Goal: Task Accomplishment & Management: Complete application form

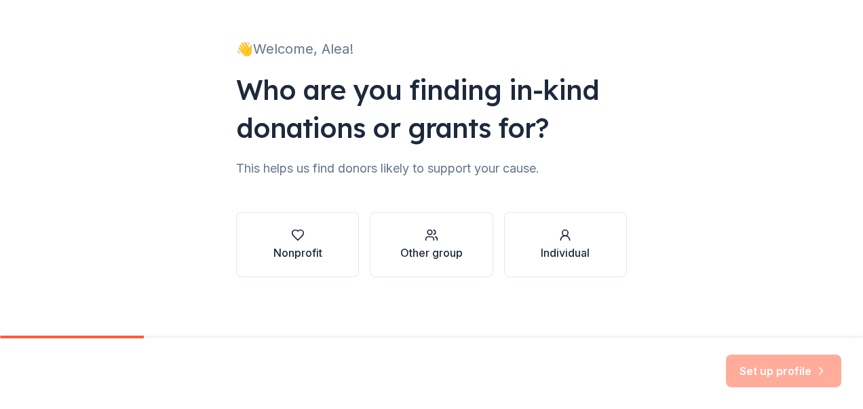
scroll to position [77, 0]
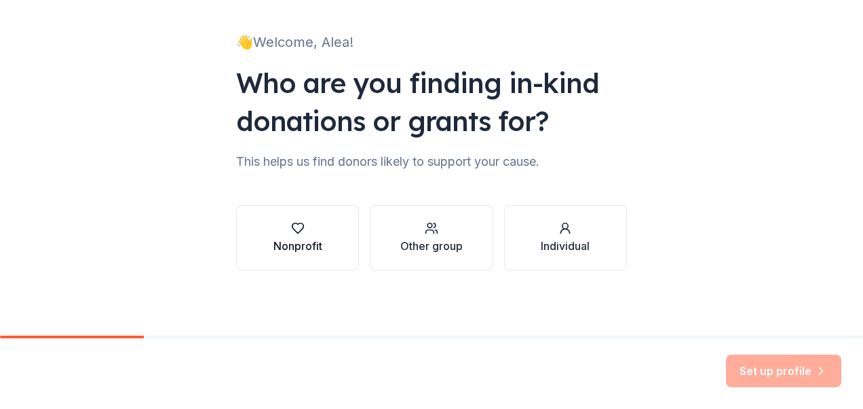
click at [320, 213] on button "Nonprofit" at bounding box center [297, 237] width 123 height 65
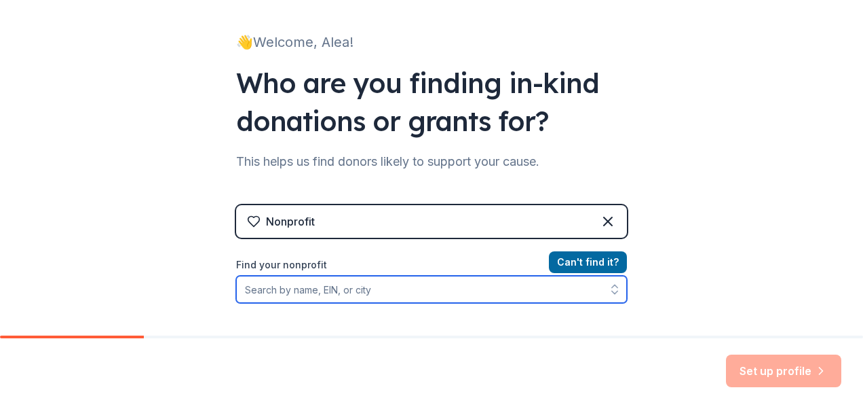
click at [424, 288] on input "Find your nonprofit" at bounding box center [431, 289] width 391 height 27
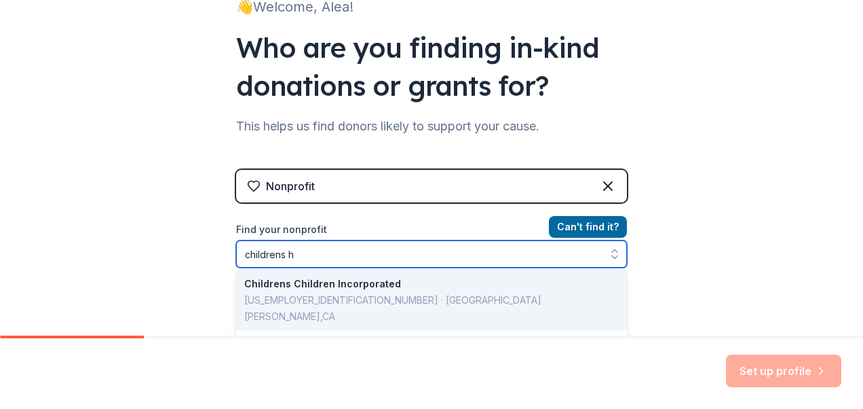
scroll to position [0, 0]
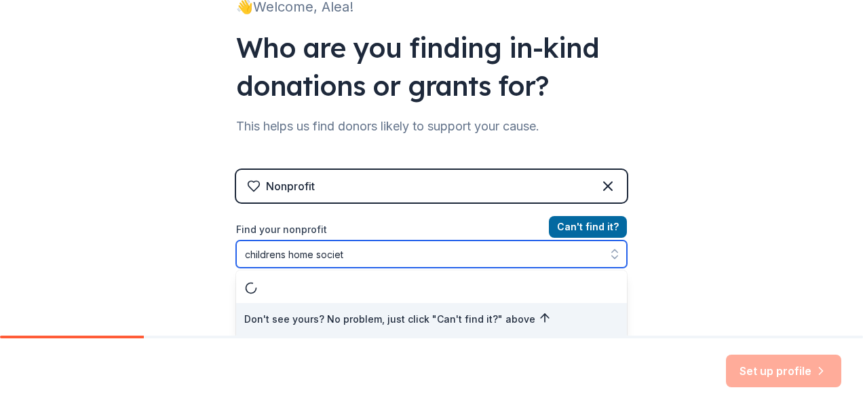
type input "childrens home society"
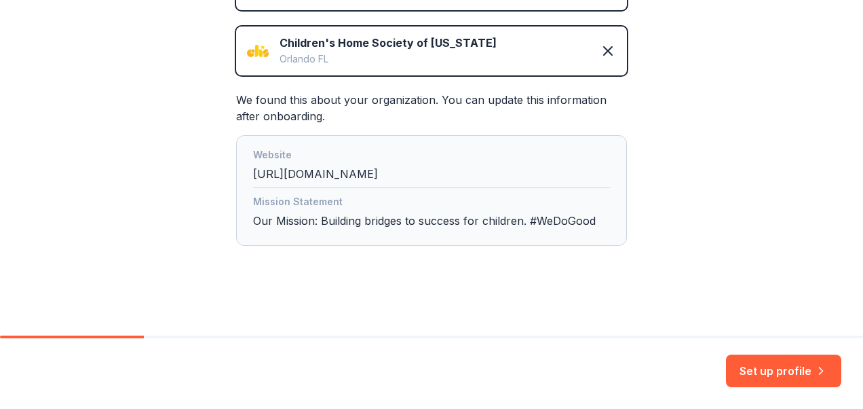
scroll to position [306, 0]
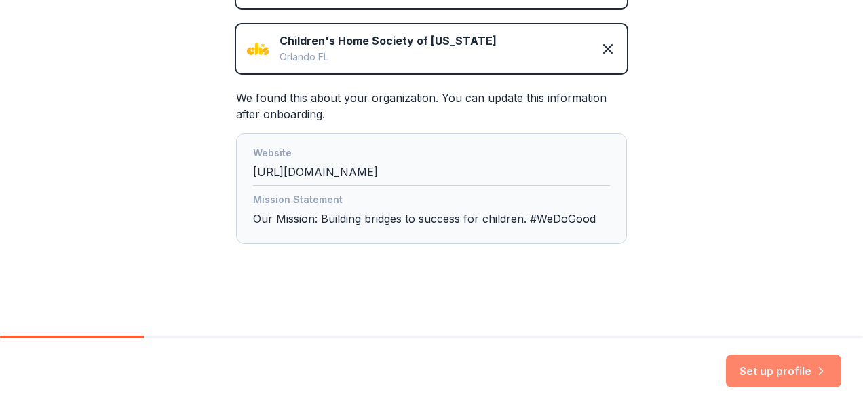
click at [782, 379] on button "Set up profile" at bounding box center [783, 370] width 115 height 33
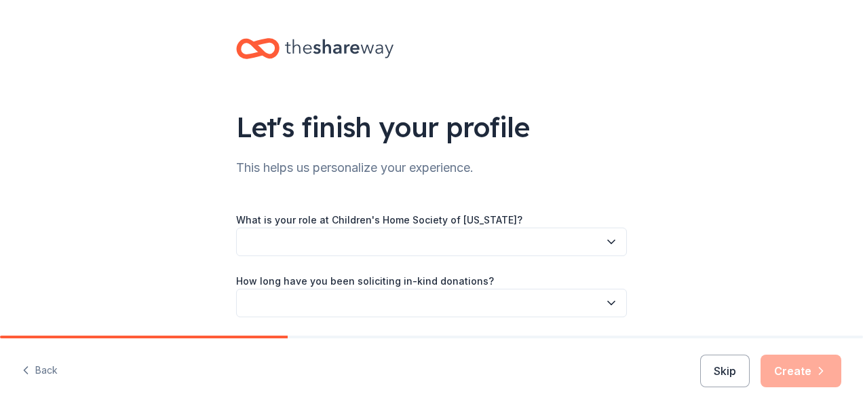
click at [471, 249] on button "button" at bounding box center [431, 241] width 391 height 29
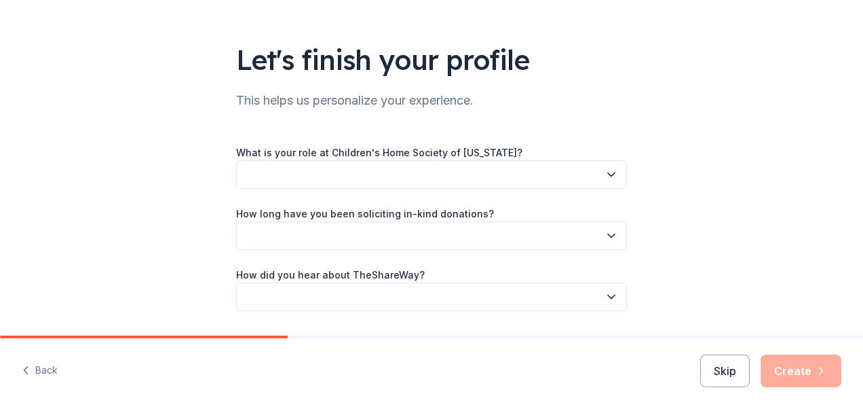
scroll to position [69, 0]
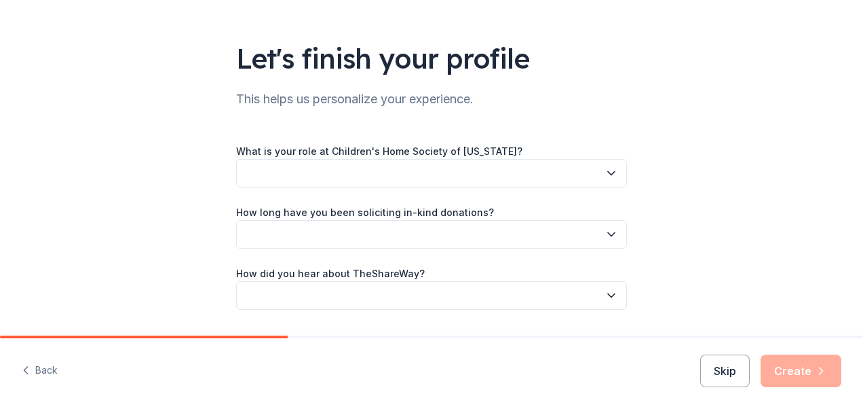
click at [542, 186] on button "button" at bounding box center [431, 173] width 391 height 29
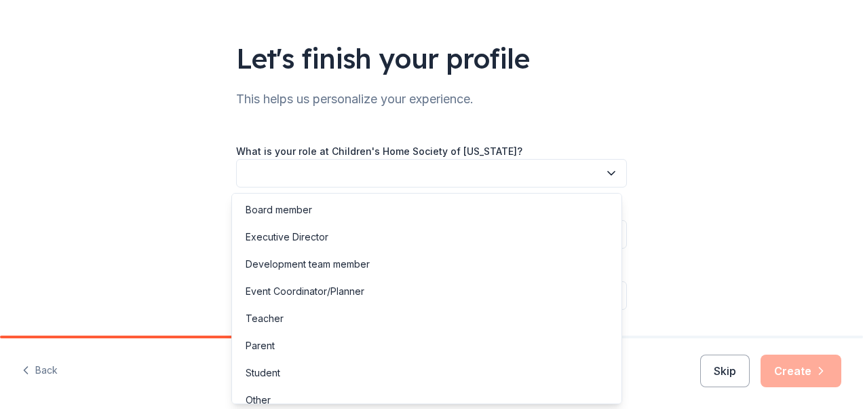
scroll to position [12, 0]
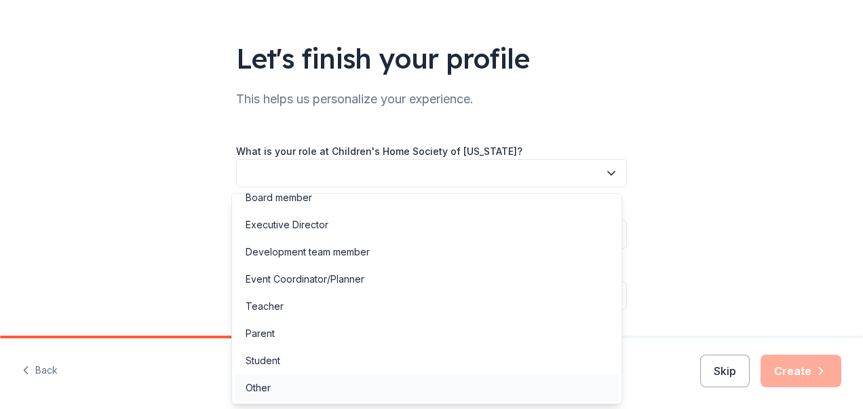
click at [402, 383] on div "Other" at bounding box center [427, 387] width 384 height 27
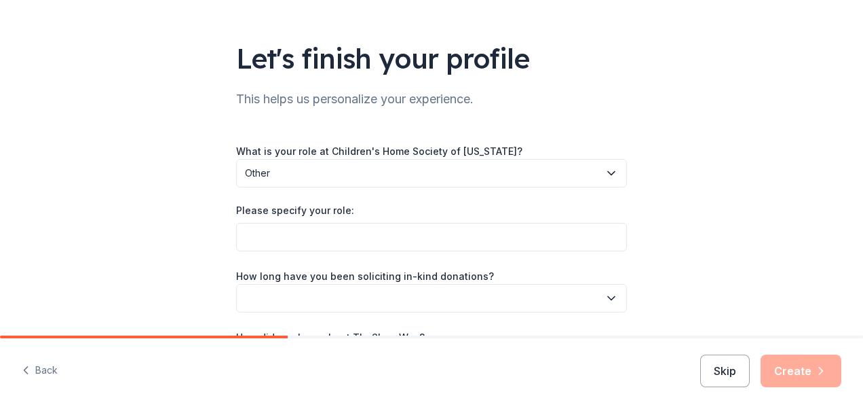
click at [478, 238] on input "Please specify your role:" at bounding box center [431, 237] width 391 height 29
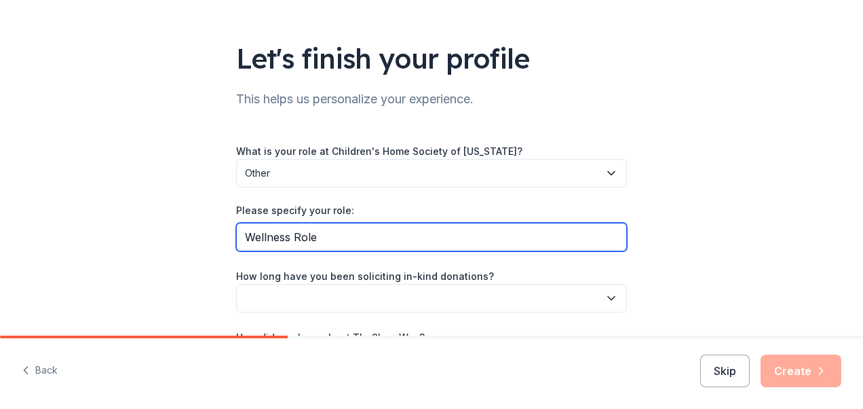
click at [578, 234] on input "Wellness Role" at bounding box center [431, 237] width 391 height 29
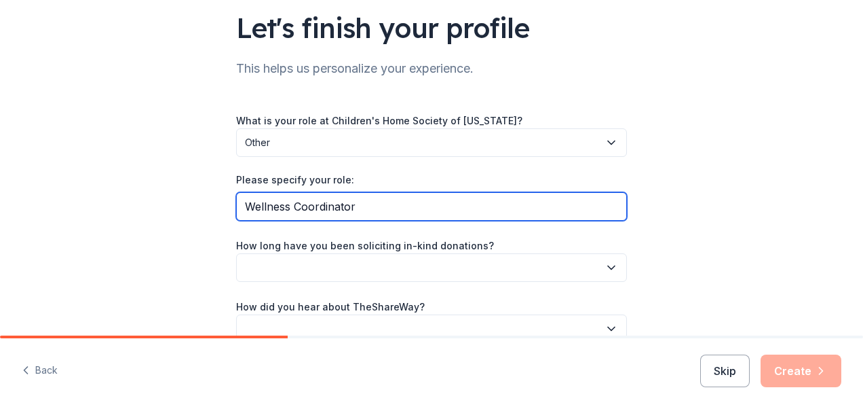
scroll to position [131, 0]
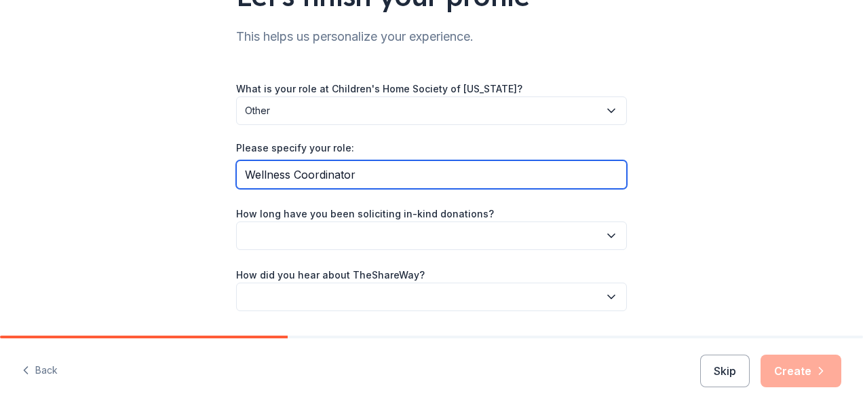
type input "Wellness Coordinator"
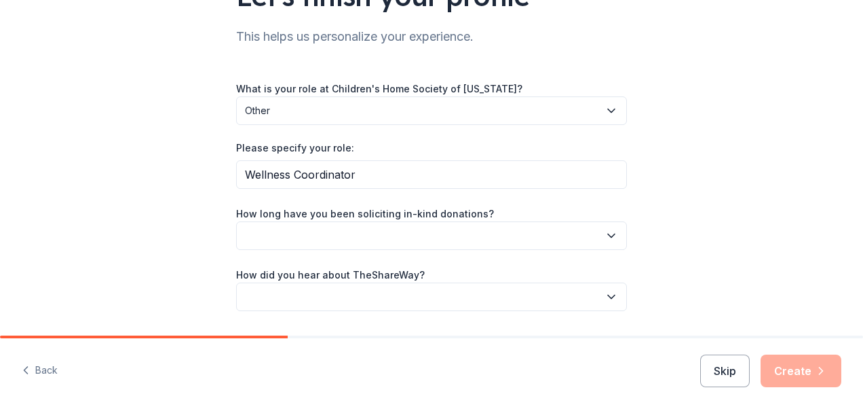
click at [537, 225] on button "button" at bounding box center [431, 235] width 391 height 29
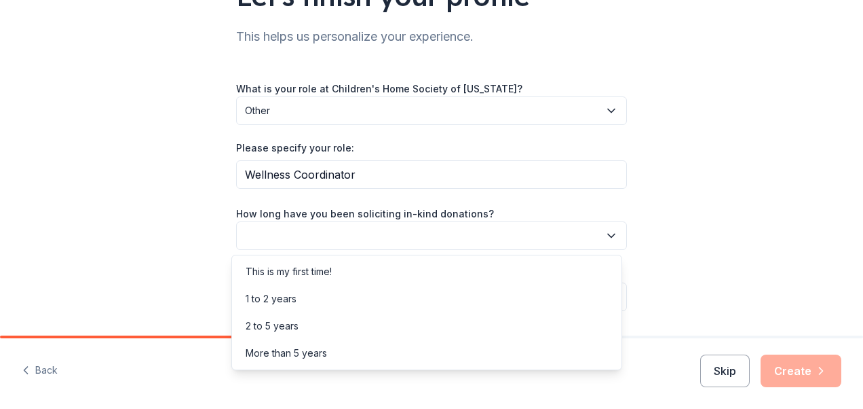
click at [472, 356] on div "More than 5 years" at bounding box center [427, 352] width 384 height 27
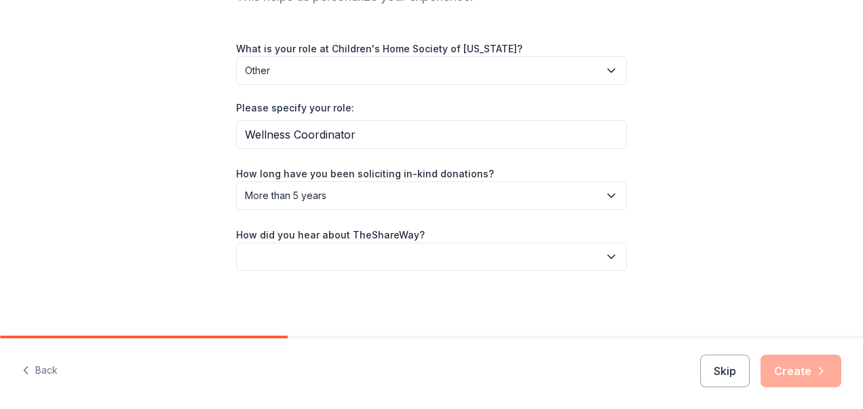
click at [519, 265] on button "button" at bounding box center [431, 256] width 391 height 29
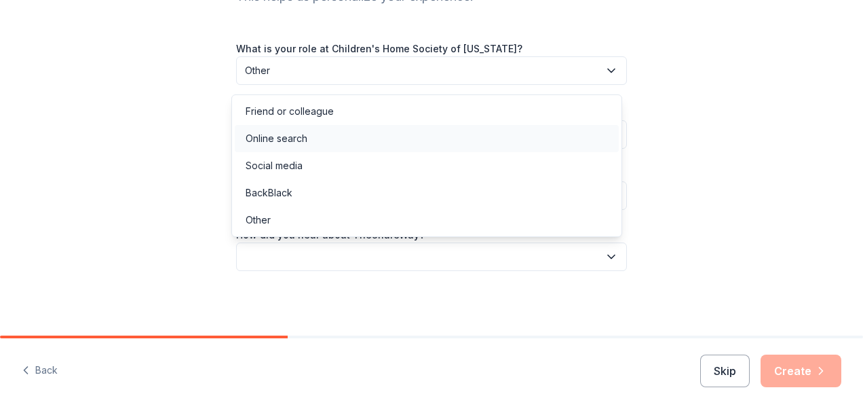
click at [337, 145] on div "Online search" at bounding box center [427, 138] width 384 height 27
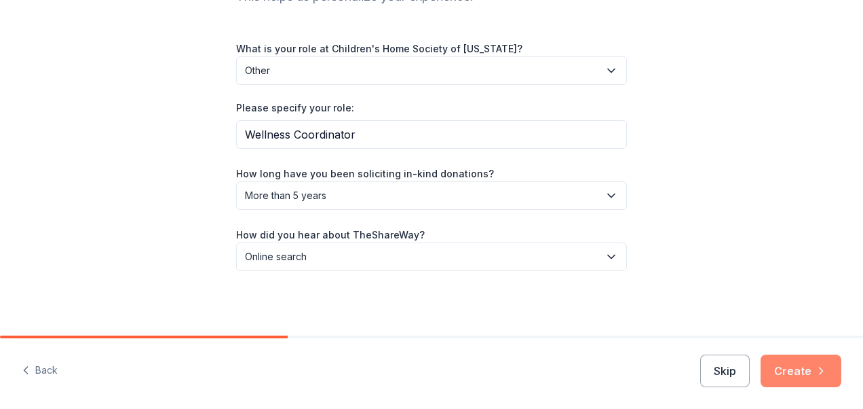
click at [812, 371] on button "Create" at bounding box center [801, 370] width 81 height 33
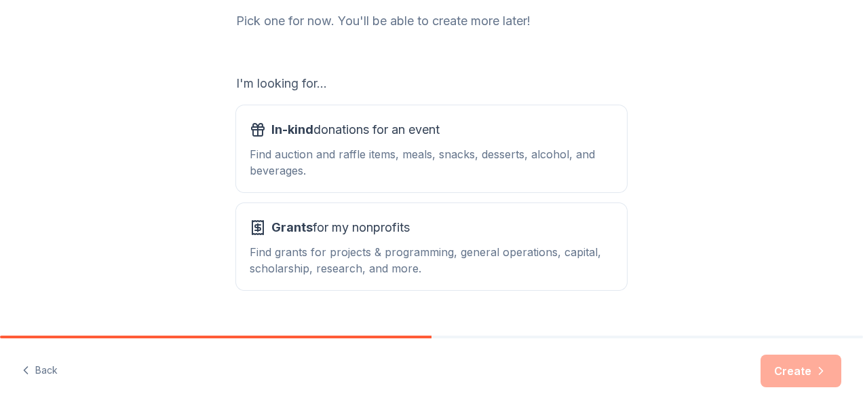
scroll to position [212, 0]
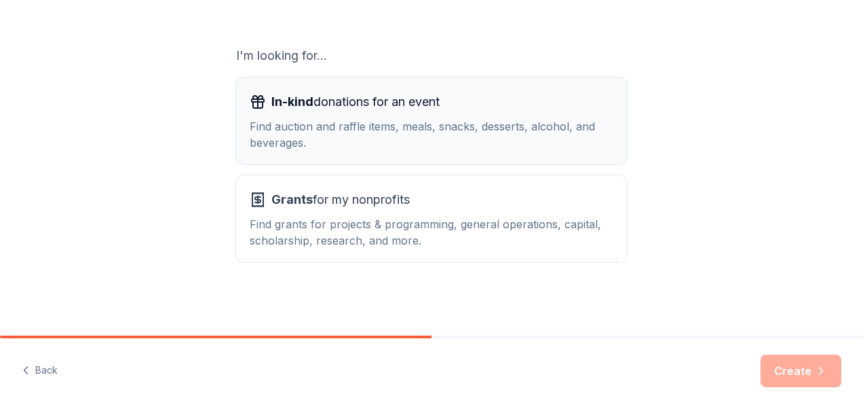
click at [582, 124] on div "Find auction and raffle items, meals, snacks, desserts, alcohol, and beverages." at bounding box center [432, 134] width 364 height 33
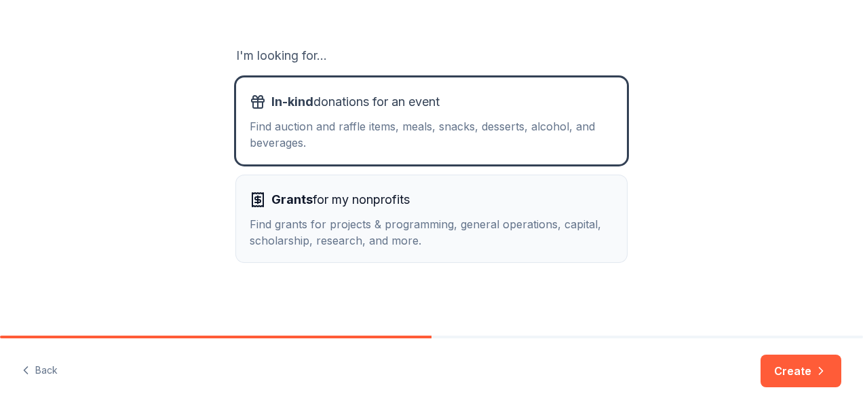
click at [589, 238] on div "Find grants for projects & programming, general operations, capital, scholarshi…" at bounding box center [432, 232] width 364 height 33
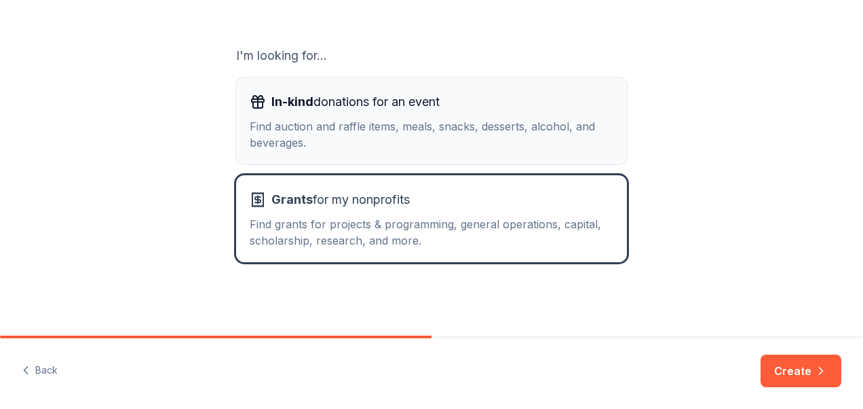
click at [573, 137] on div "Find auction and raffle items, meals, snacks, desserts, alcohol, and beverages." at bounding box center [432, 134] width 364 height 33
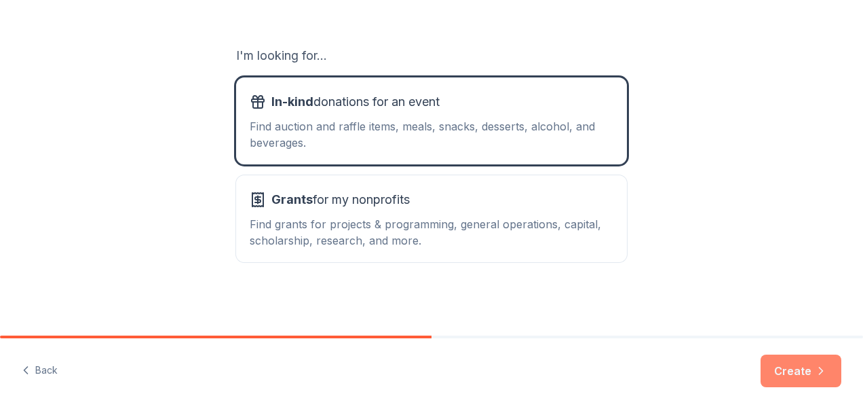
click at [796, 375] on button "Create" at bounding box center [801, 370] width 81 height 33
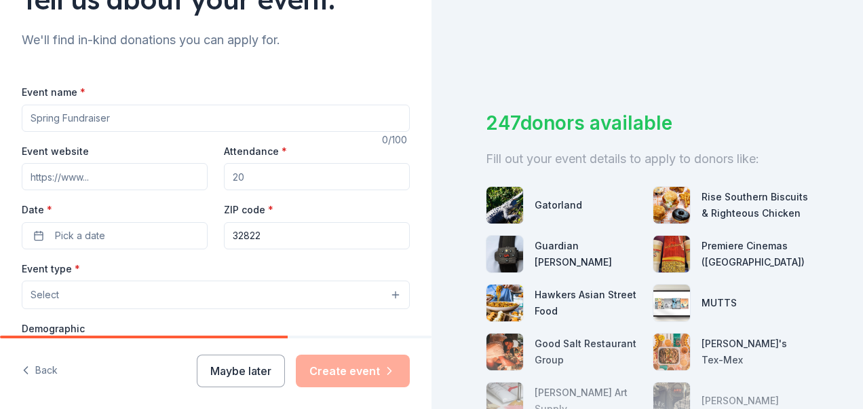
scroll to position [129, 0]
click at [200, 115] on input "Event name *" at bounding box center [216, 116] width 388 height 27
type input "D"
type input "Breakfast with Men"
click at [311, 175] on input "Attendance *" at bounding box center [317, 175] width 186 height 27
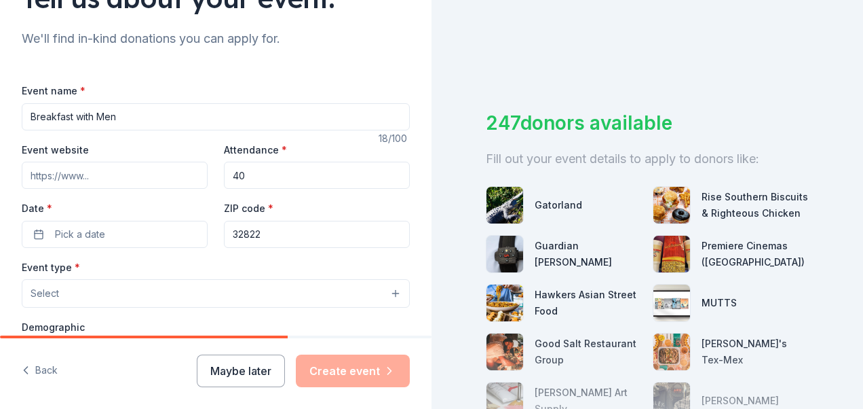
type input "40"
click at [156, 238] on button "Pick a date" at bounding box center [115, 234] width 186 height 27
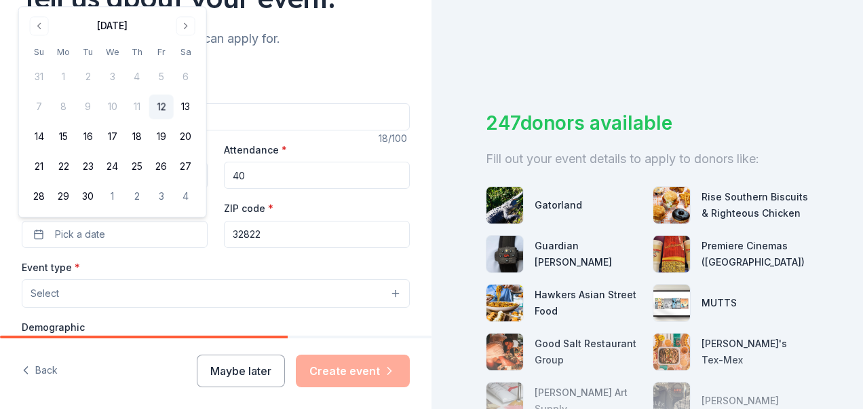
click at [327, 205] on div "ZIP code * 32822" at bounding box center [317, 224] width 186 height 48
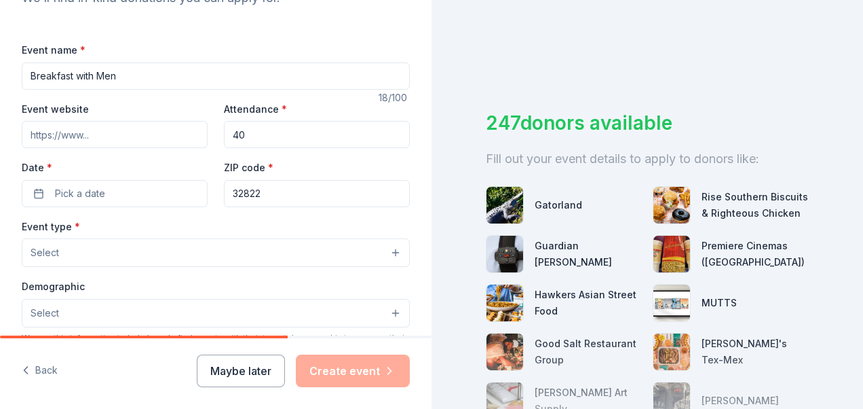
scroll to position [191, 0]
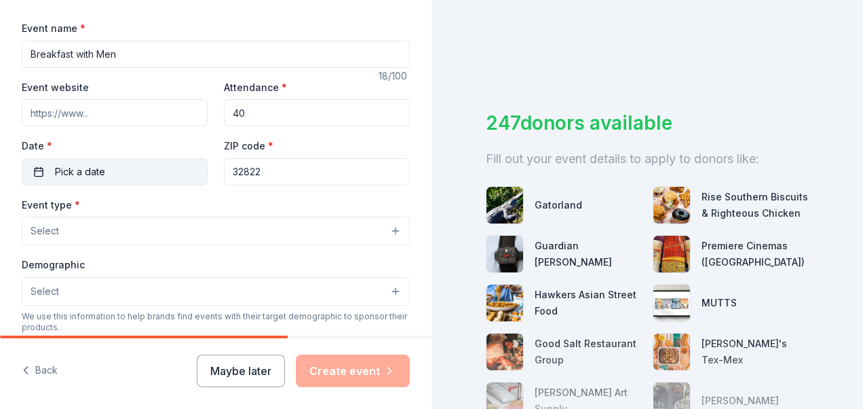
click at [153, 172] on button "Pick a date" at bounding box center [115, 171] width 186 height 27
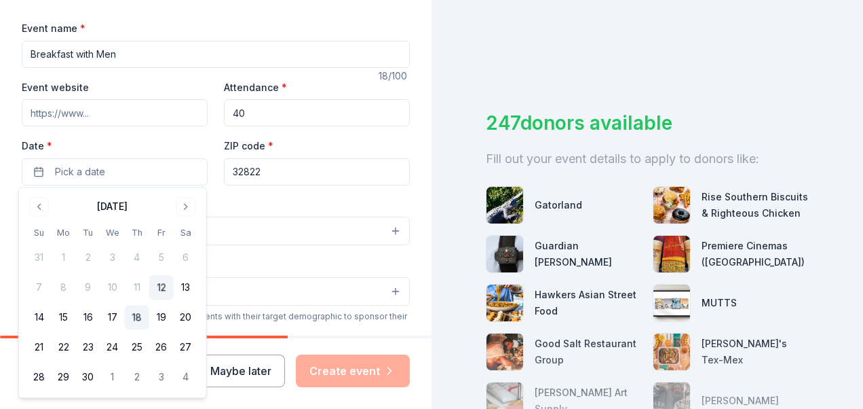
click at [141, 320] on button "18" at bounding box center [137, 317] width 24 height 24
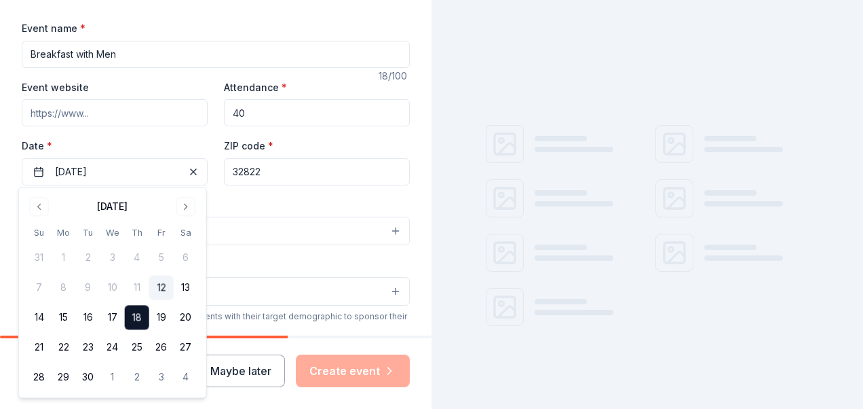
click at [315, 167] on input "32822" at bounding box center [317, 171] width 186 height 27
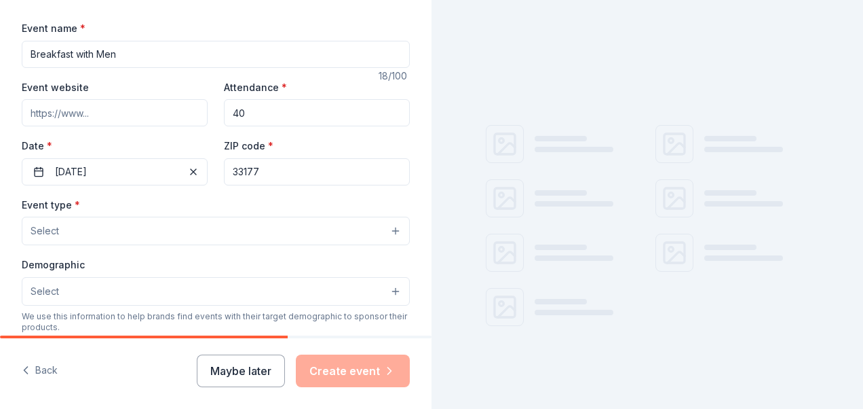
click at [227, 233] on button "Select" at bounding box center [216, 231] width 388 height 29
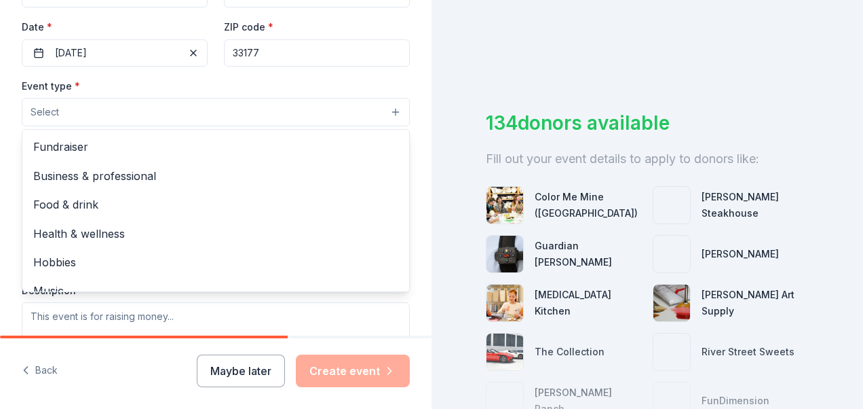
scroll to position [314, 0]
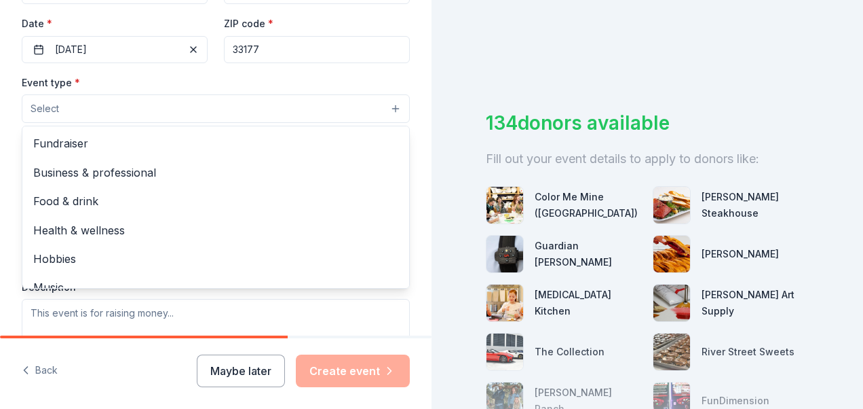
click at [193, 205] on span "Food & drink" at bounding box center [215, 201] width 365 height 18
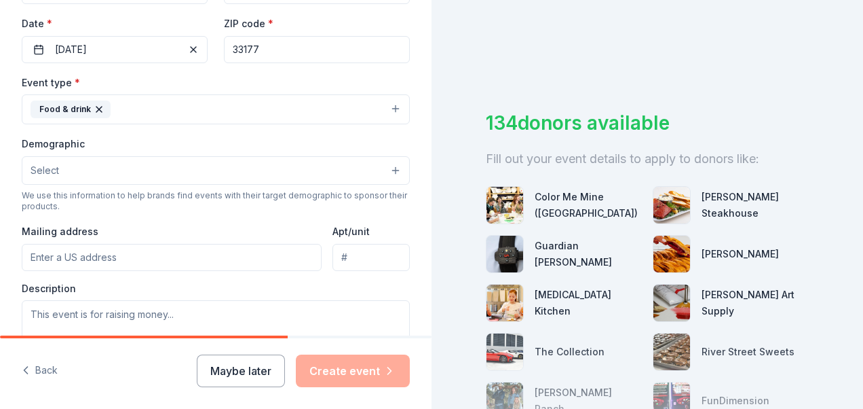
click at [292, 117] on button "Food & drink" at bounding box center [216, 109] width 388 height 30
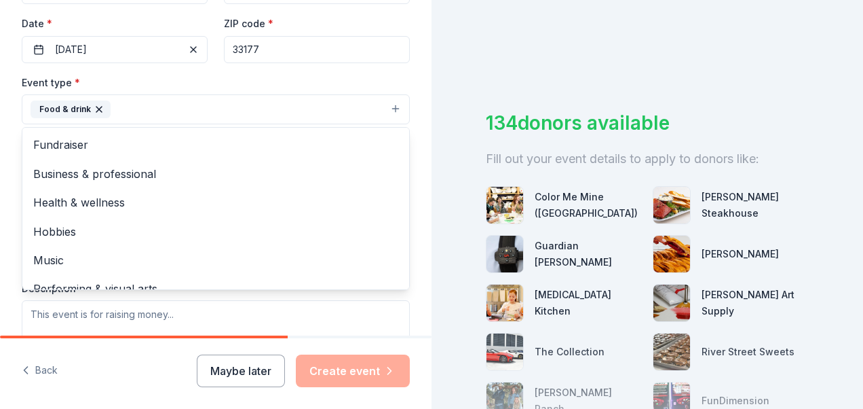
scroll to position [0, 0]
click at [182, 206] on span "Health & wellness" at bounding box center [215, 202] width 365 height 18
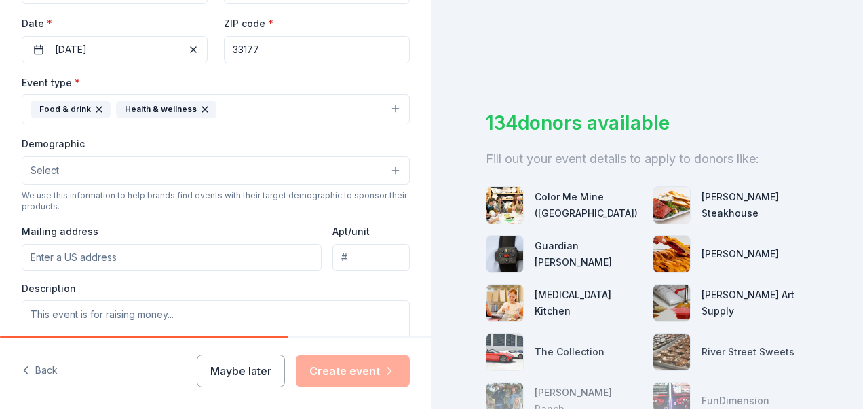
click at [253, 173] on button "Select" at bounding box center [216, 170] width 388 height 29
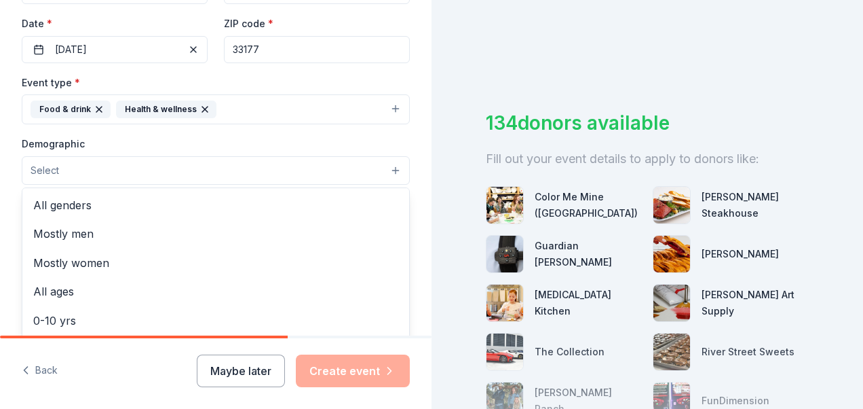
click at [157, 238] on span "Mostly men" at bounding box center [215, 234] width 365 height 18
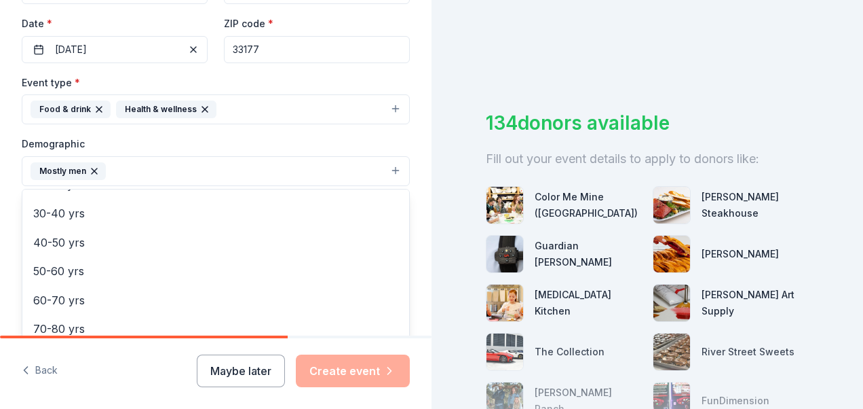
scroll to position [189, 0]
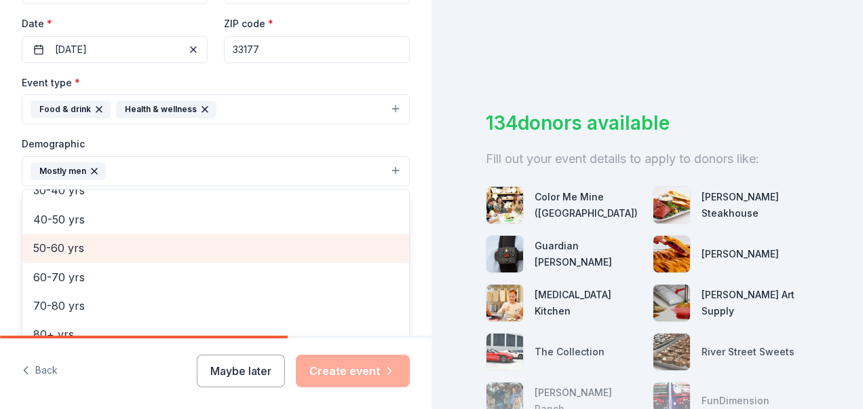
click at [145, 258] on div "50-60 yrs" at bounding box center [215, 248] width 387 height 29
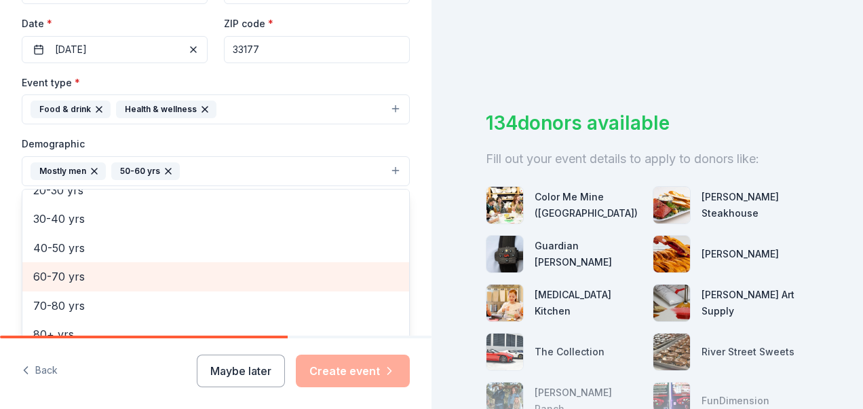
click at [146, 249] on span "40-50 yrs" at bounding box center [215, 248] width 365 height 18
click at [156, 229] on div "20-30 yrs" at bounding box center [215, 219] width 387 height 29
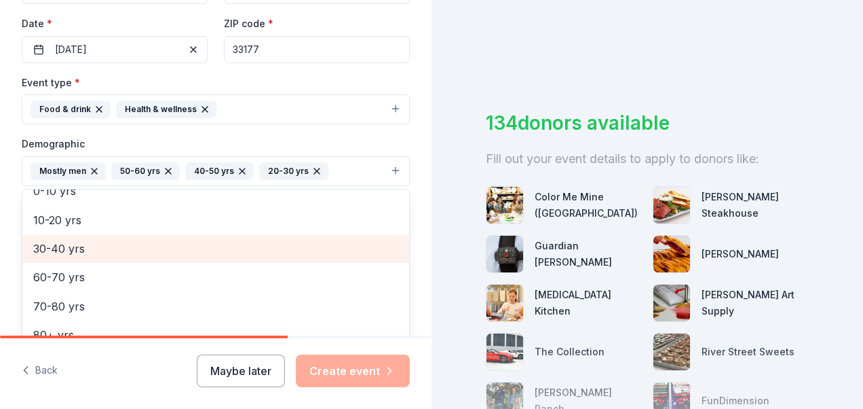
click at [143, 254] on div "30-40 yrs" at bounding box center [215, 248] width 387 height 29
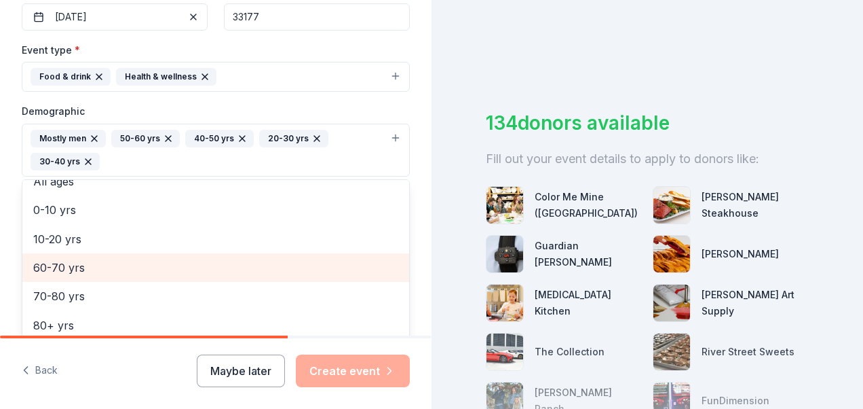
scroll to position [348, 0]
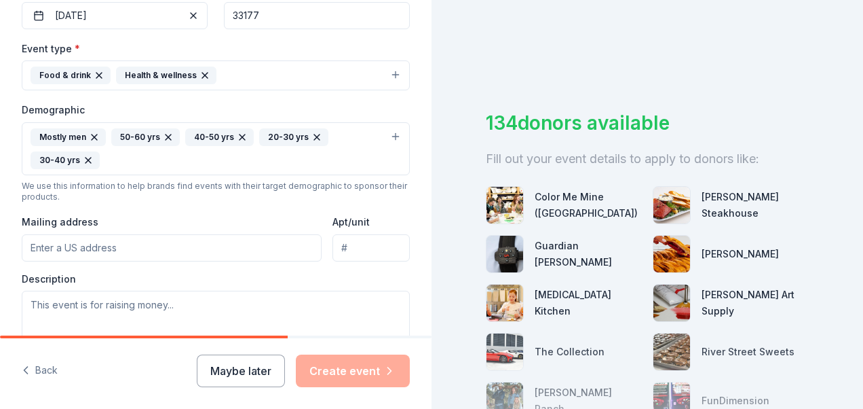
click at [212, 247] on input "Mailing address" at bounding box center [172, 247] width 300 height 27
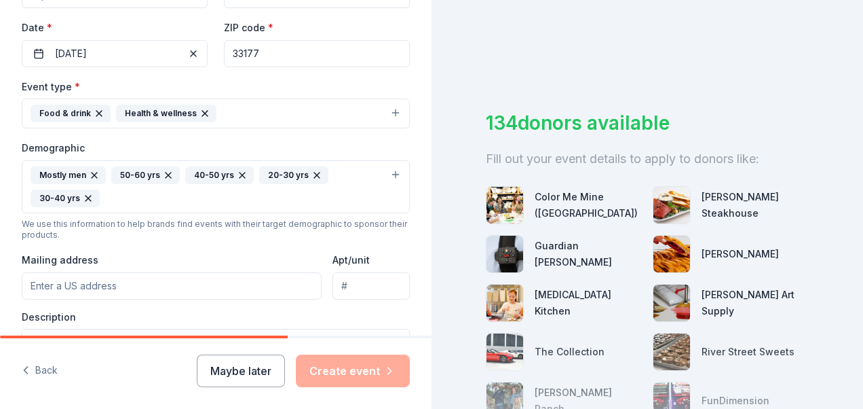
scroll to position [300, 0]
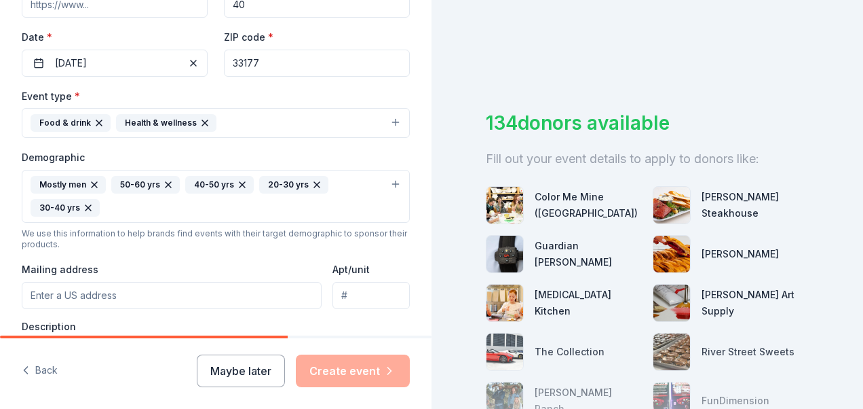
click at [333, 65] on input "33177" at bounding box center [317, 63] width 186 height 27
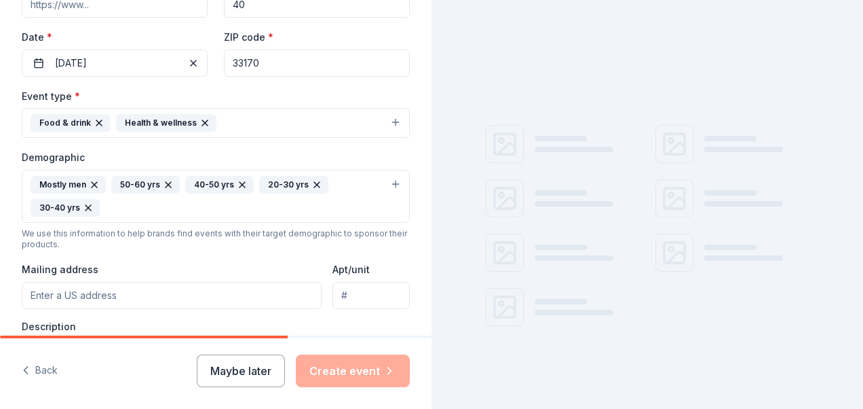
type input "33170"
click at [151, 292] on input "Mailing address" at bounding box center [172, 295] width 300 height 27
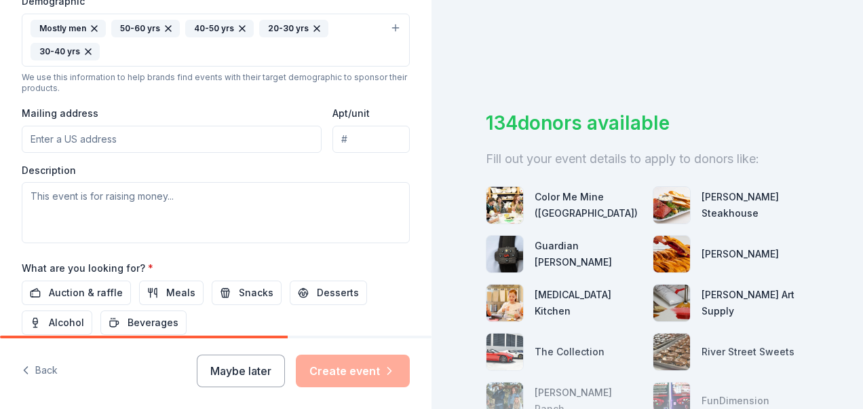
scroll to position [472, 0]
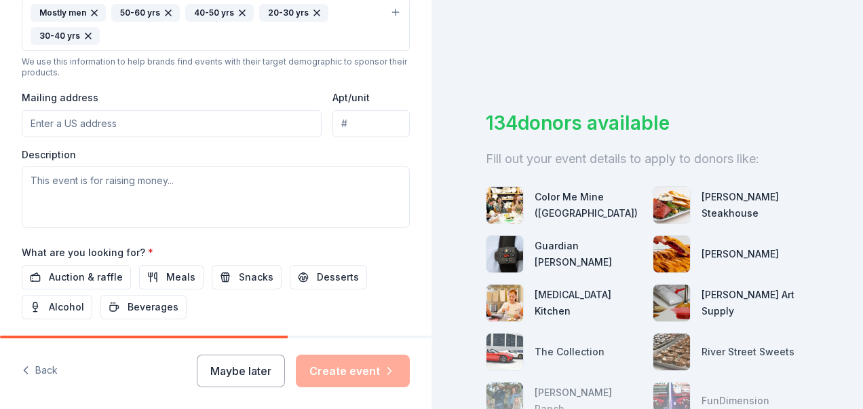
click at [288, 200] on textarea at bounding box center [216, 196] width 388 height 61
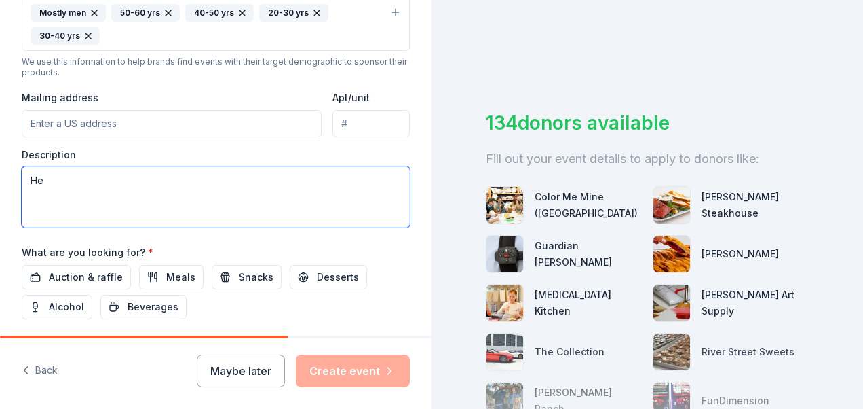
type textarea "H"
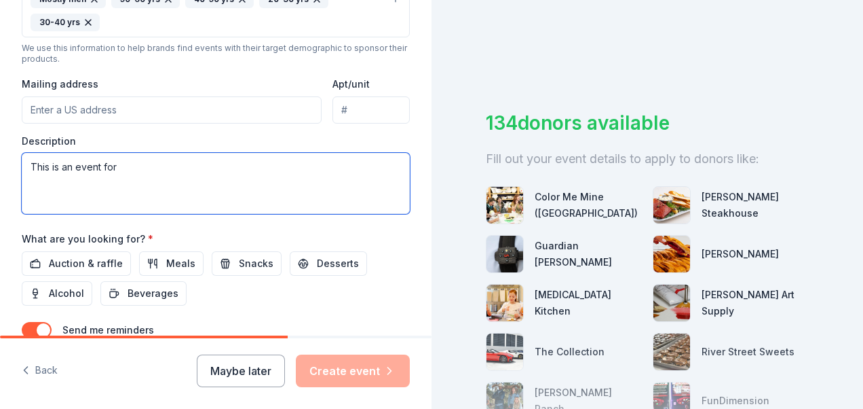
scroll to position [489, 0]
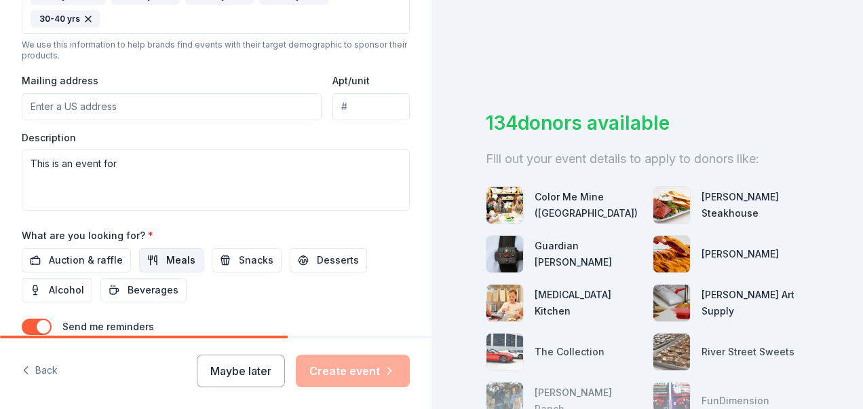
click at [175, 259] on span "Meals" at bounding box center [180, 260] width 29 height 16
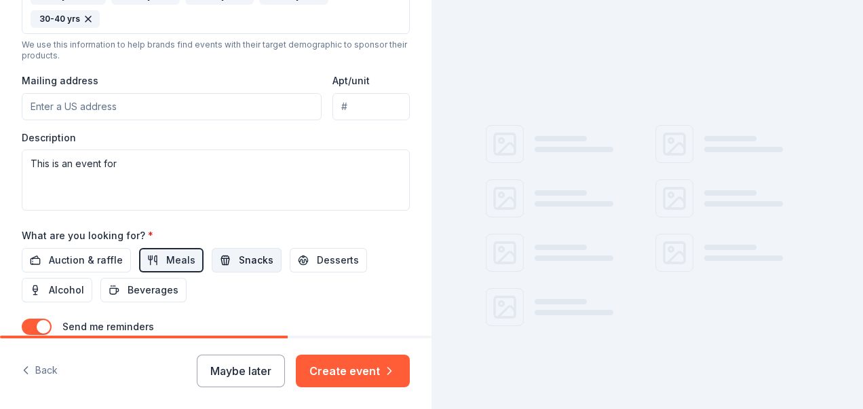
click at [248, 255] on span "Snacks" at bounding box center [256, 260] width 35 height 16
click at [339, 258] on span "Desserts" at bounding box center [338, 260] width 42 height 16
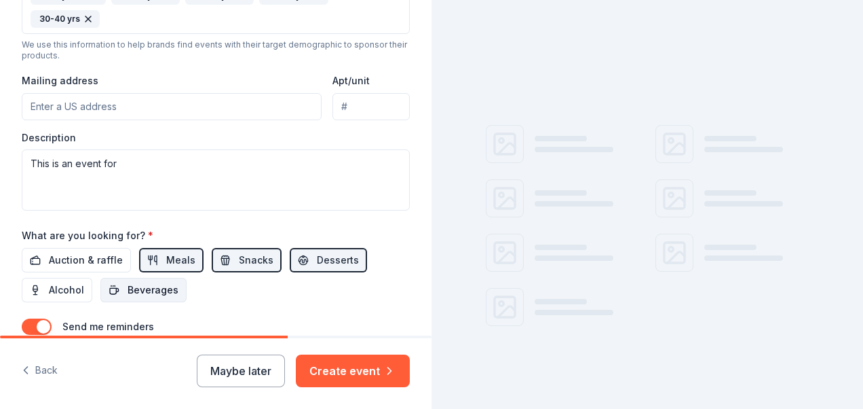
click at [159, 292] on span "Beverages" at bounding box center [153, 290] width 51 height 16
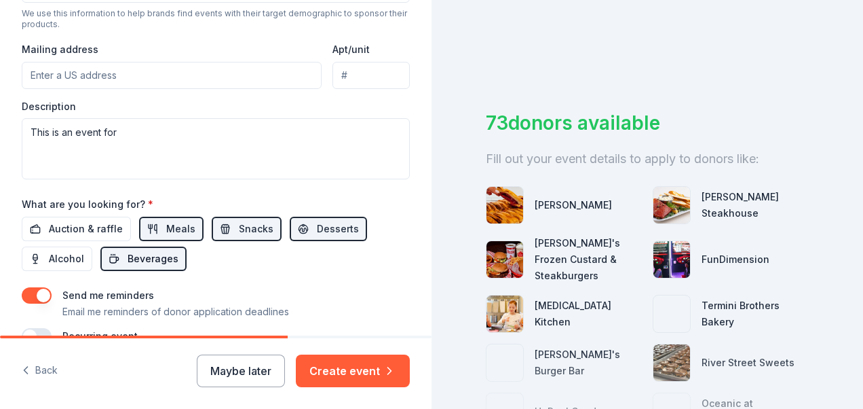
scroll to position [513, 0]
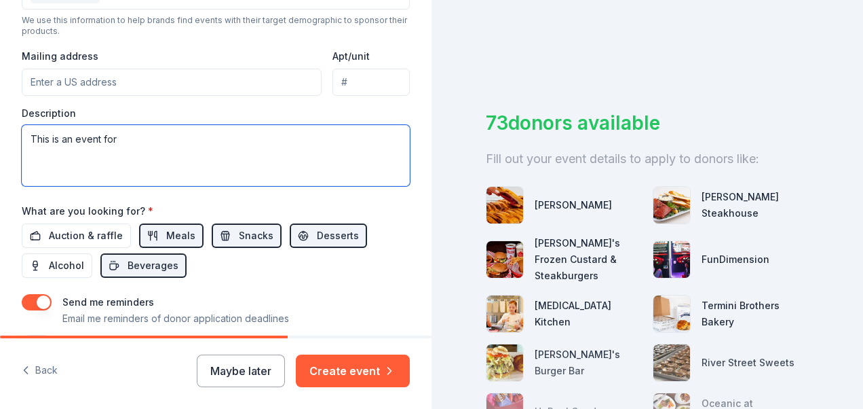
click at [235, 138] on textarea "This is an event for" at bounding box center [216, 155] width 388 height 61
type textarea "This is an event for a chance to have our"
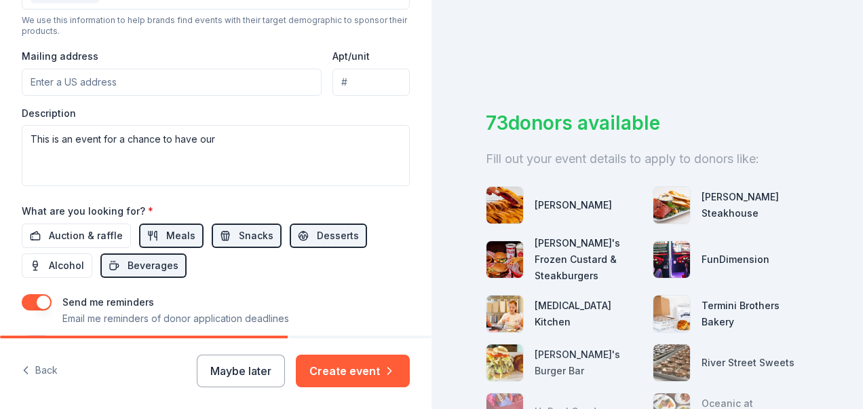
click at [199, 75] on input "Mailing address" at bounding box center [172, 82] width 300 height 27
type input "[STREET_ADDRESS]"
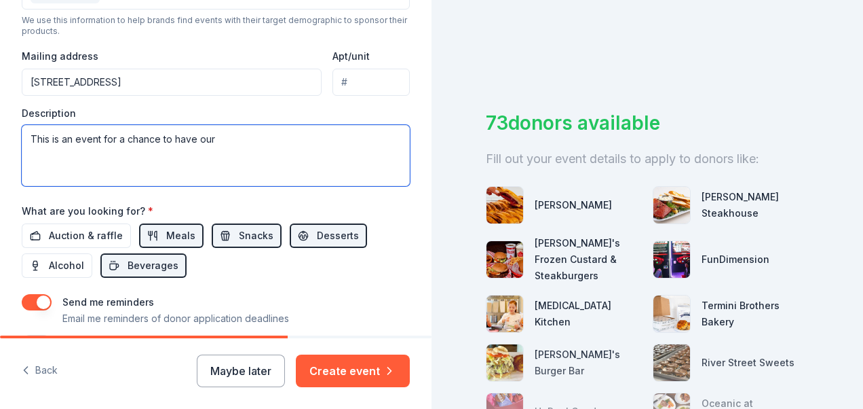
click at [287, 136] on textarea "This is an event for a chance to have our" at bounding box center [216, 155] width 388 height 61
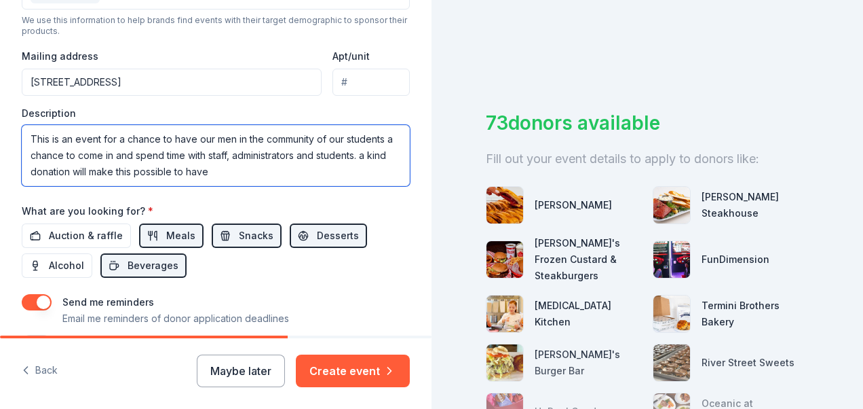
click at [381, 149] on textarea "This is an event for a chance to have our men in the community of our students …" at bounding box center [216, 155] width 388 height 61
click at [295, 173] on textarea "This is an event for a chance to have our men in the community of our students …" at bounding box center [216, 155] width 388 height 61
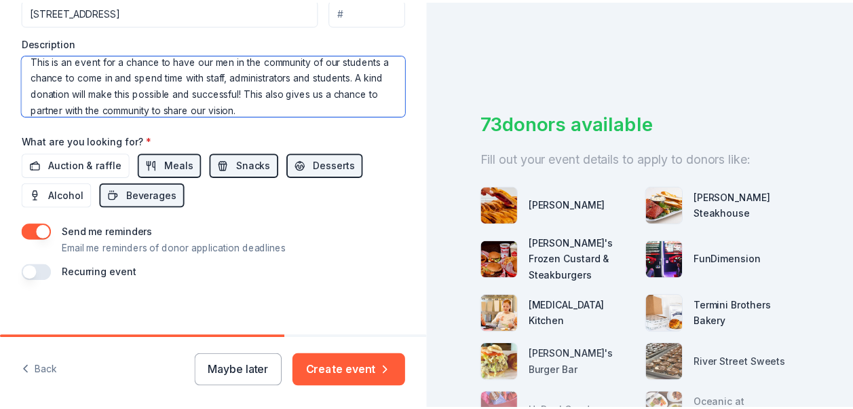
scroll to position [589, 0]
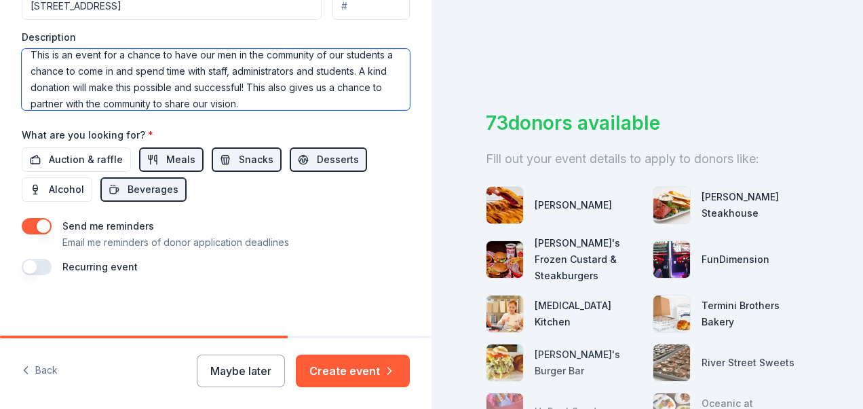
type textarea "This is an event for a chance to have our men in the community of our students …"
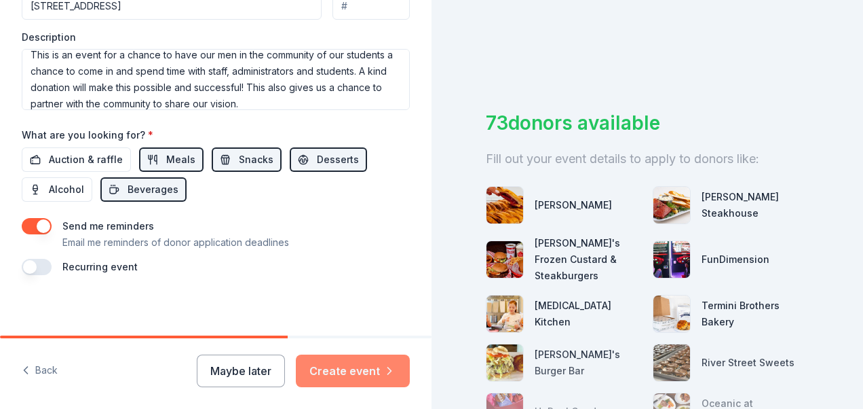
click at [358, 384] on button "Create event" at bounding box center [353, 370] width 114 height 33
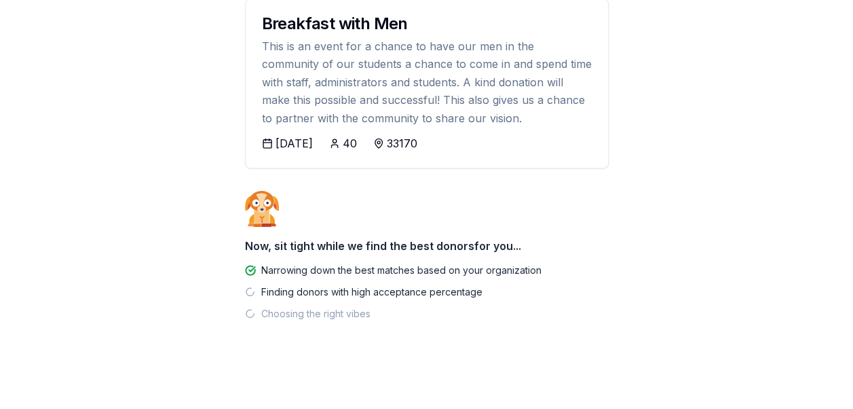
scroll to position [182, 0]
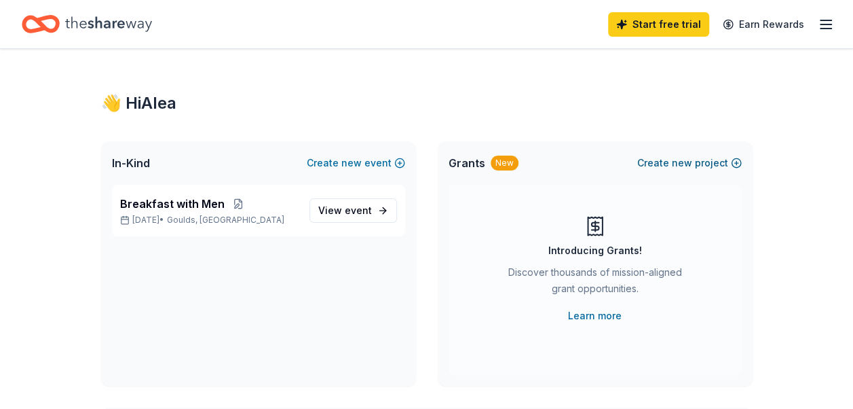
click at [671, 157] on button "Create new project" at bounding box center [689, 163] width 105 height 16
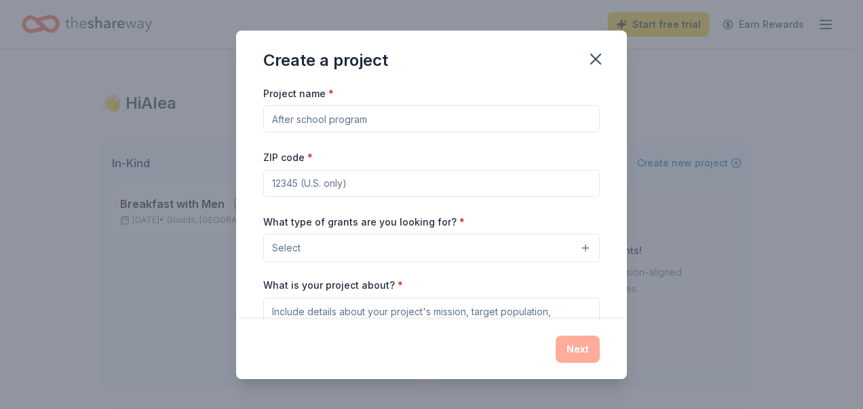
click at [463, 117] on input "Project name *" at bounding box center [431, 118] width 337 height 27
click at [272, 113] on input "Wellness" at bounding box center [431, 118] width 337 height 27
type input "A Heart of Wellness"
click at [447, 187] on input "ZIP code *" at bounding box center [431, 183] width 337 height 27
type input "33170"
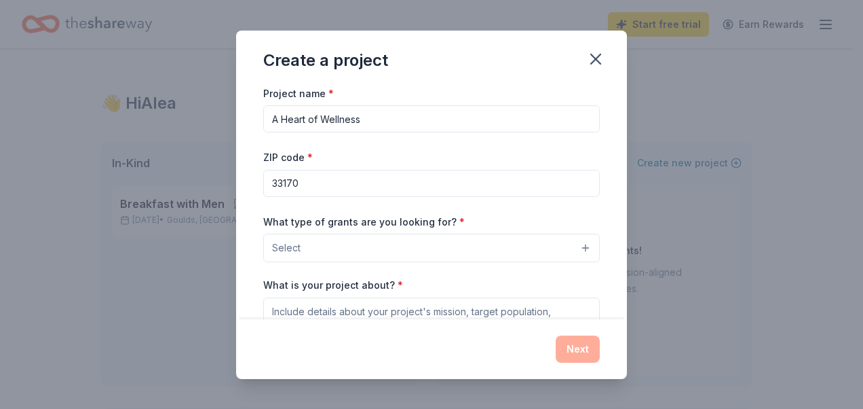
click at [498, 248] on button "Select" at bounding box center [431, 248] width 337 height 29
click at [574, 253] on button "Select" at bounding box center [431, 248] width 337 height 29
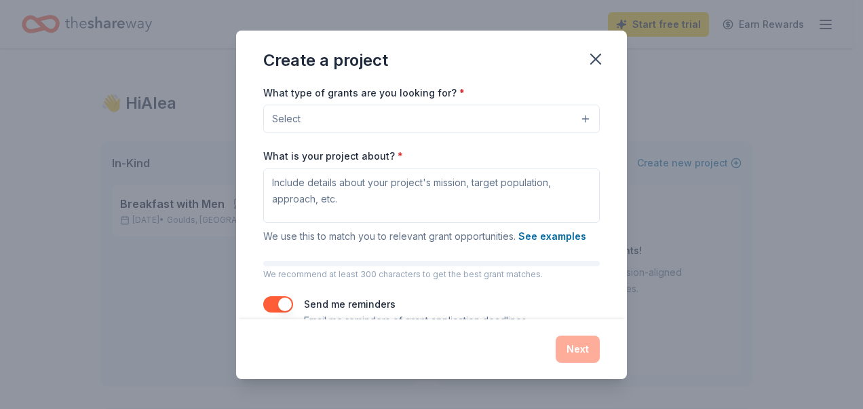
scroll to position [130, 0]
click at [552, 126] on button "Select" at bounding box center [431, 117] width 337 height 29
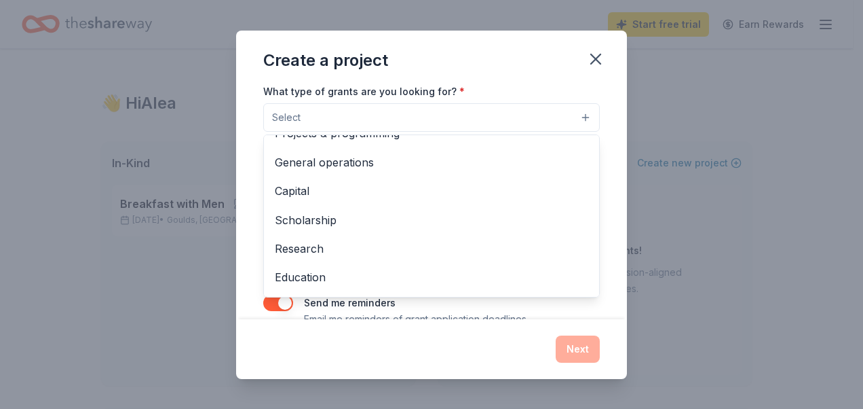
scroll to position [0, 0]
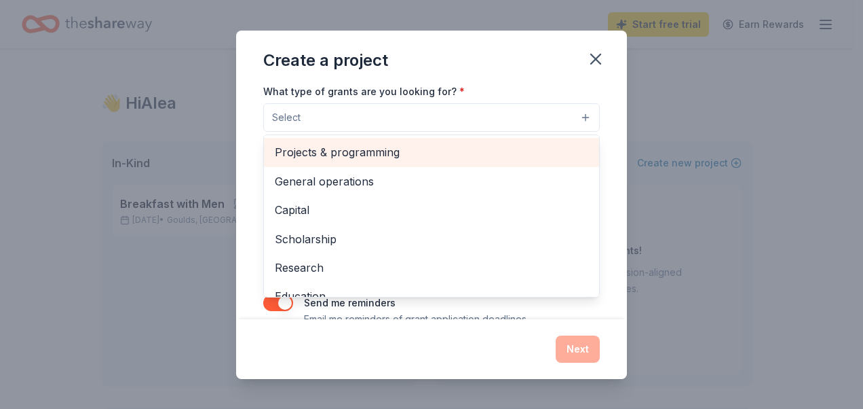
click at [451, 153] on span "Projects & programming" at bounding box center [432, 152] width 314 height 18
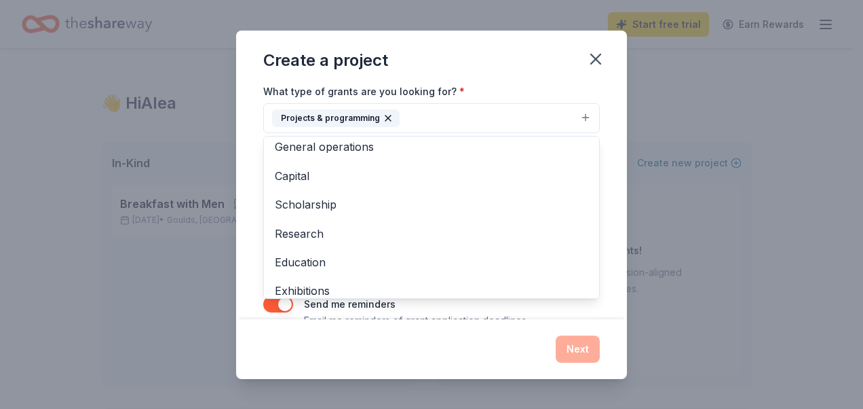
scroll to position [5, 0]
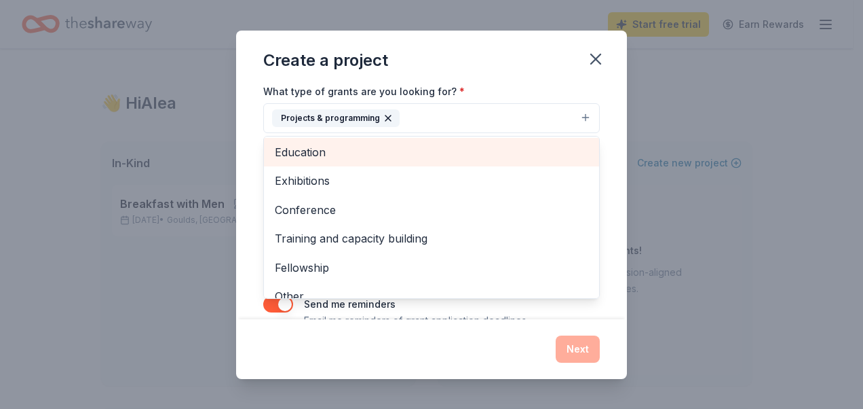
click at [421, 155] on span "Education" at bounding box center [432, 152] width 314 height 18
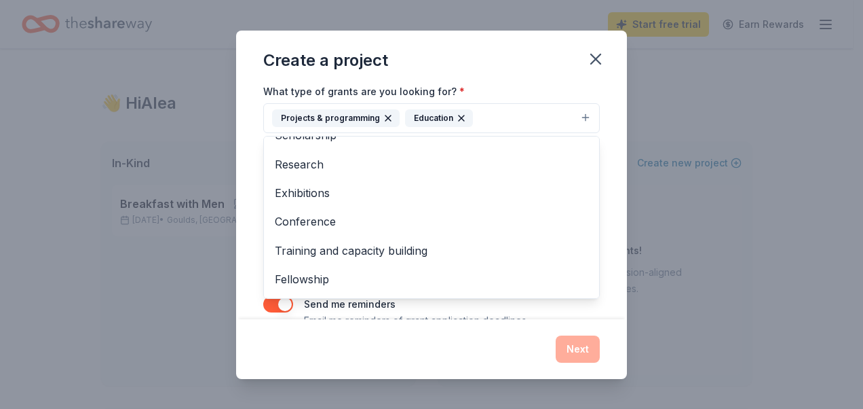
scroll to position [102, 0]
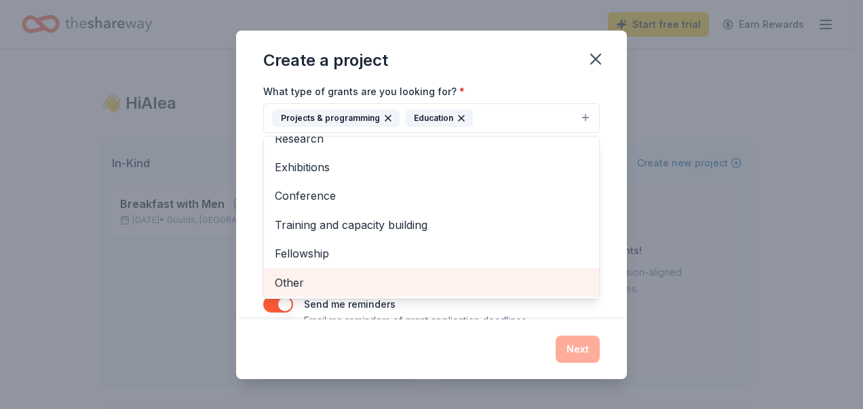
click at [381, 284] on span "Other" at bounding box center [432, 283] width 314 height 18
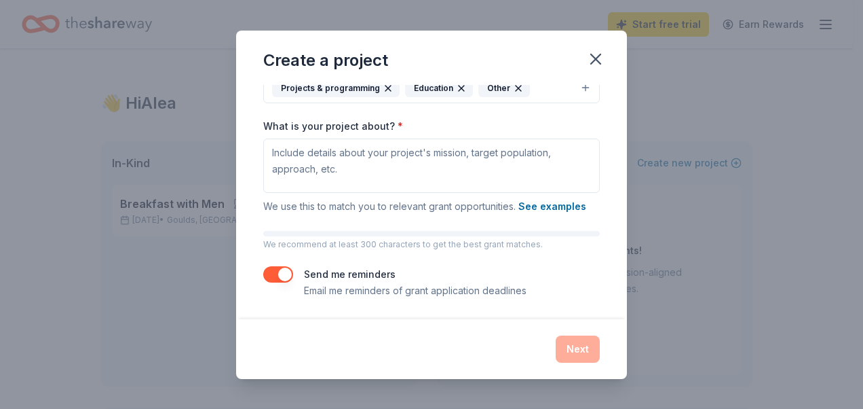
scroll to position [148, 0]
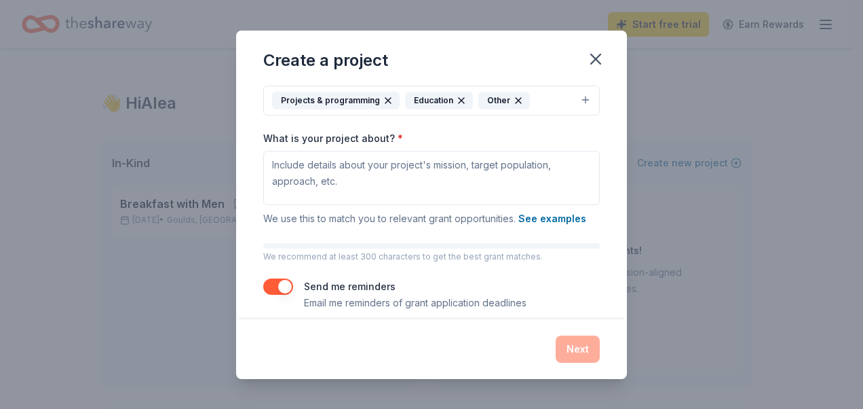
click at [572, 111] on button "Projects & programming Education Other" at bounding box center [431, 101] width 337 height 30
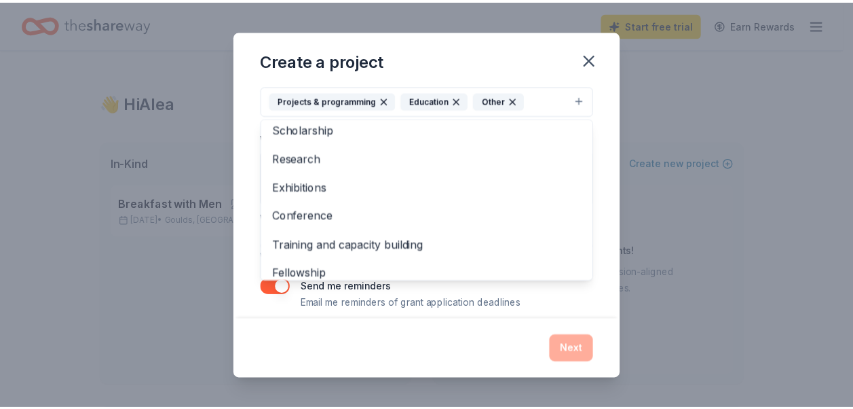
scroll to position [73, 0]
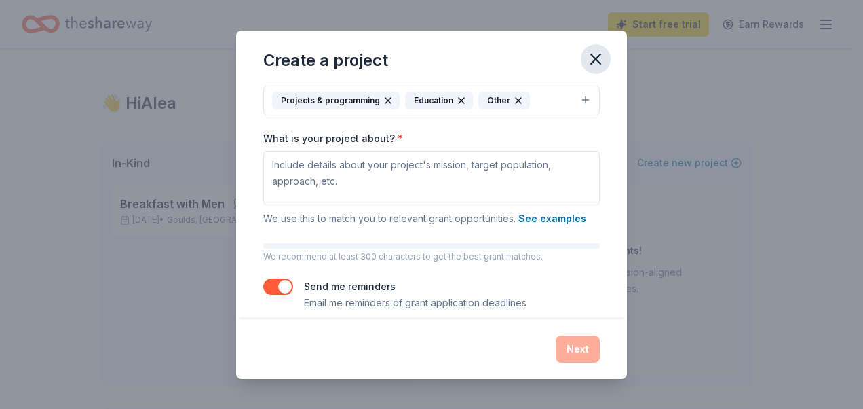
click at [603, 60] on icon "button" at bounding box center [595, 59] width 19 height 19
